Goal: Task Accomplishment & Management: Manage account settings

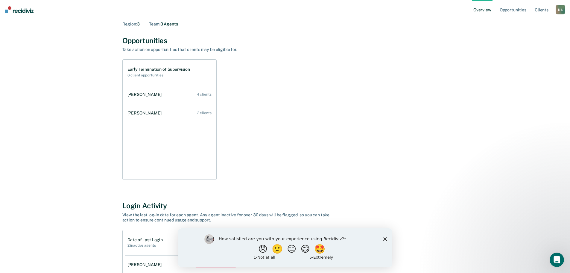
scroll to position [30, 0]
click at [382, 238] on div "How satisfied are you with your experience using Recidiviz? 😠 🙁 😑 😄 🤩 1 - Not a…" at bounding box center [285, 247] width 214 height 39
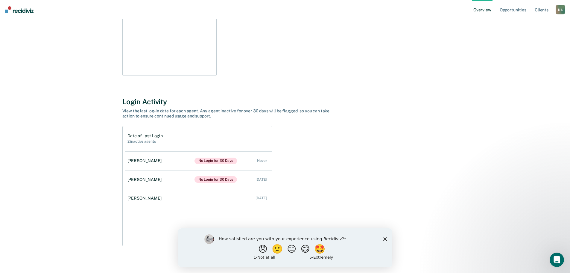
scroll to position [137, 0]
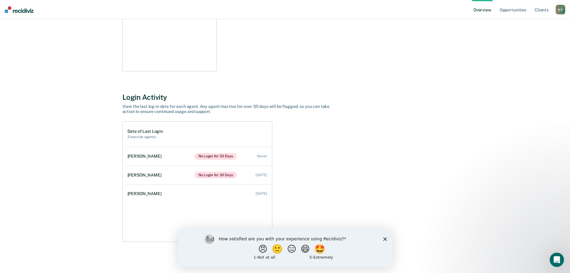
click at [68, 134] on div "[PERSON_NAME] Overview Region : 3 Team : 3 Agents Opportunities Take action on …" at bounding box center [285, 71] width 556 height 364
click at [385, 237] on polygon "Close survey" at bounding box center [385, 239] width 4 height 4
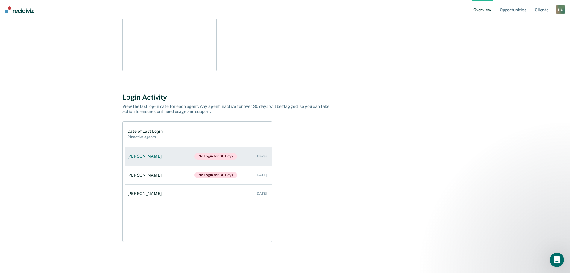
click at [148, 157] on div "[PERSON_NAME]" at bounding box center [145, 156] width 37 height 5
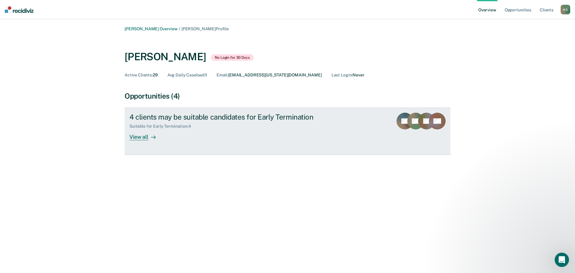
click at [139, 138] on div "View all" at bounding box center [146, 135] width 34 height 12
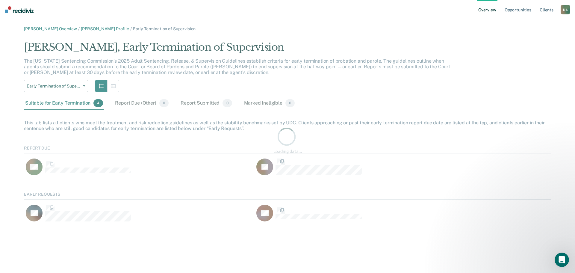
scroll to position [37, 522]
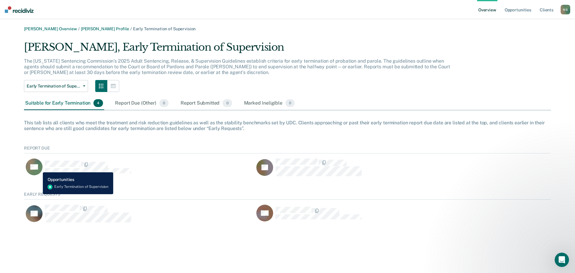
click at [38, 166] on rect "CaseloadOpportunityCell-260691" at bounding box center [34, 166] width 17 height 17
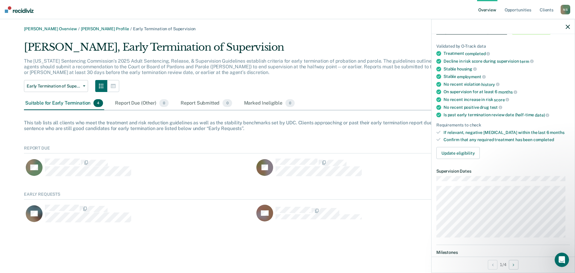
scroll to position [0, 0]
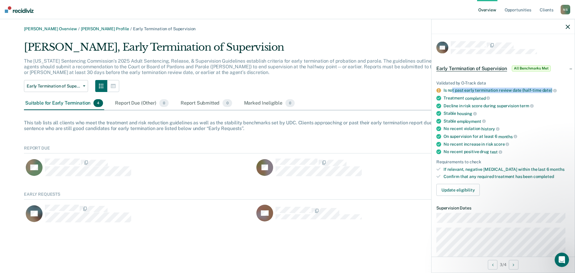
drag, startPoint x: 451, startPoint y: 90, endPoint x: 549, endPoint y: 90, distance: 98.1
click at [549, 90] on div "Is not past early termination review date (half-time date)" at bounding box center [506, 90] width 126 height 5
click at [457, 103] on div "Decline in risk score during supervision term" at bounding box center [506, 105] width 126 height 5
click at [468, 192] on button "Update eligibility" at bounding box center [457, 190] width 43 height 12
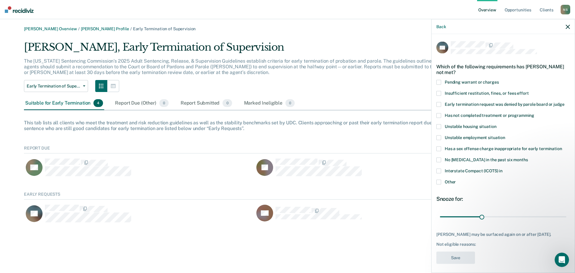
click at [440, 183] on span at bounding box center [438, 181] width 5 height 5
click at [455, 179] on input "Other" at bounding box center [455, 179] width 0 height 0
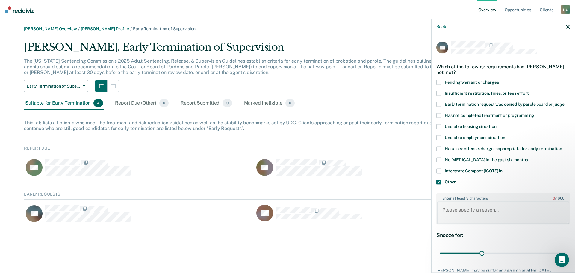
click at [460, 207] on textarea "Enter at least 3 characters 0 / 1600" at bounding box center [503, 212] width 132 height 22
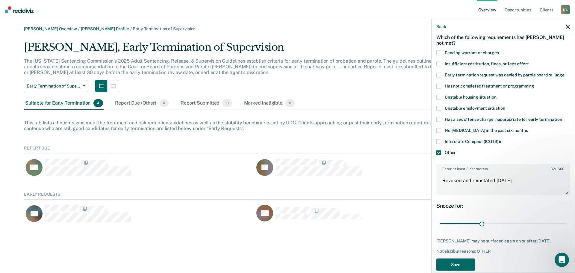
scroll to position [30, 0]
click at [531, 181] on textarea "Revoked and reinstated [DATE]" at bounding box center [503, 183] width 132 height 22
type textarea "Revoked and reinstated [DATE], should probably show he can stay out of trouble …"
drag, startPoint x: 479, startPoint y: 223, endPoint x: 564, endPoint y: 220, distance: 84.4
type input "90"
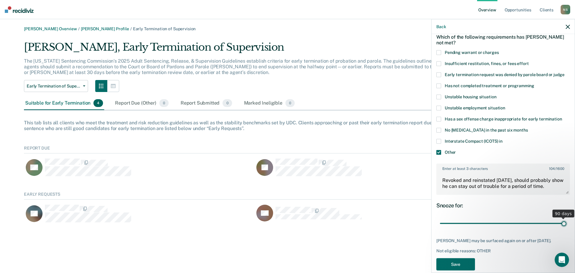
click at [564, 220] on input "range" at bounding box center [503, 223] width 126 height 10
click at [510, 204] on div "Snooze for:" at bounding box center [502, 205] width 133 height 7
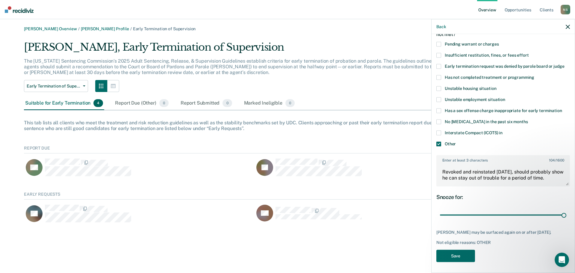
scroll to position [39, 0]
click at [460, 256] on button "Save" at bounding box center [455, 255] width 39 height 12
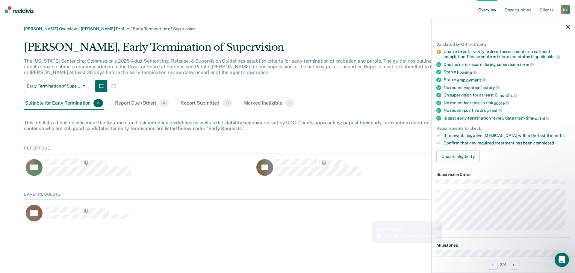
click at [370, 243] on div "[PERSON_NAME] Overview / [PERSON_NAME] Profile / Early Termination of Supervisi…" at bounding box center [287, 139] width 560 height 227
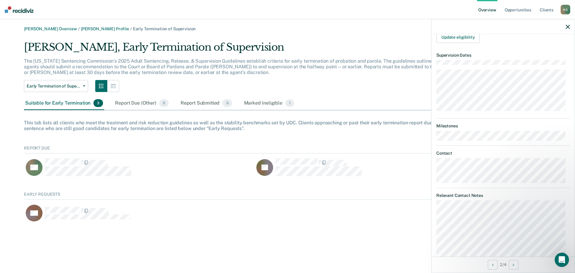
scroll to position [158, 0]
click at [375, 213] on div "RA" at bounding box center [251, 212] width 454 height 17
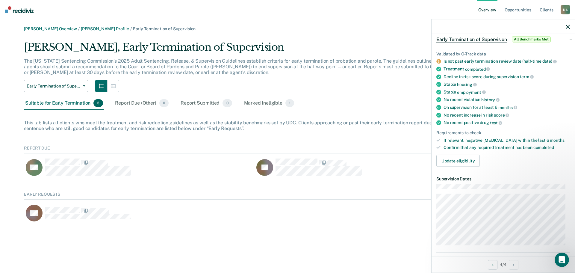
scroll to position [0, 0]
